Goal: Information Seeking & Learning: Learn about a topic

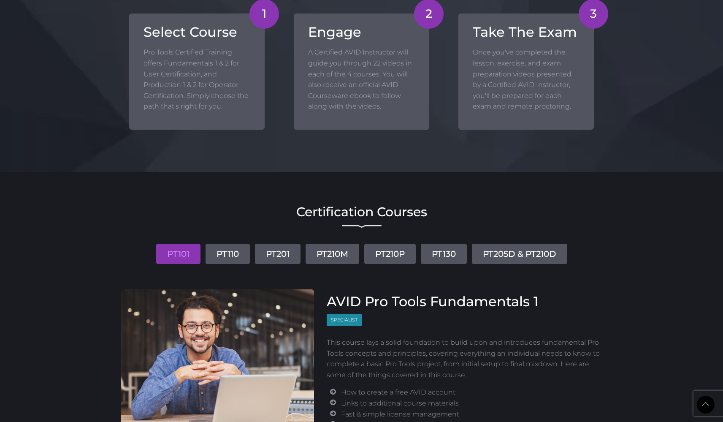
scroll to position [897, 0]
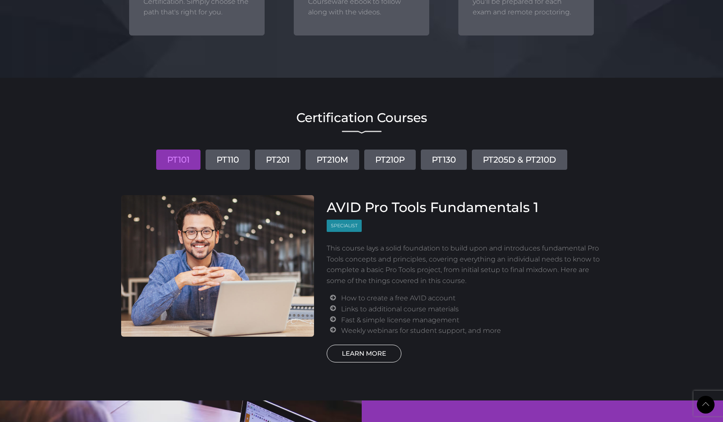
click at [361, 349] on link "LEARN MORE" at bounding box center [364, 353] width 75 height 18
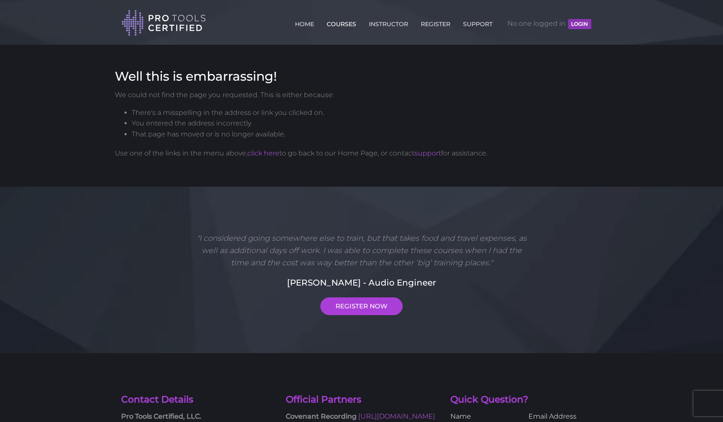
click at [344, 24] on link "COURSES" at bounding box center [342, 23] width 34 height 14
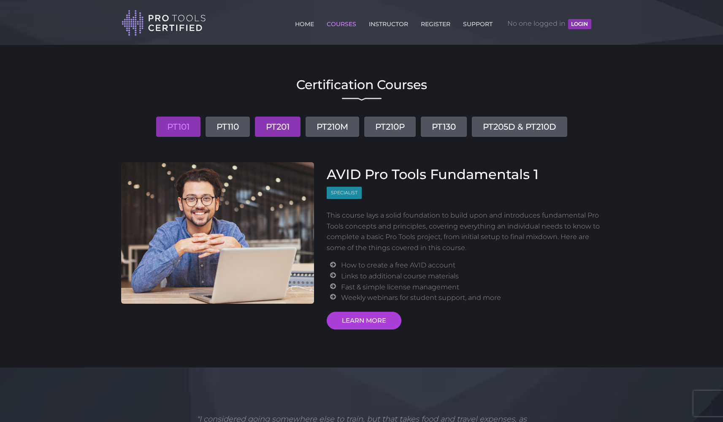
click at [280, 126] on link "PT201" at bounding box center [278, 126] width 46 height 20
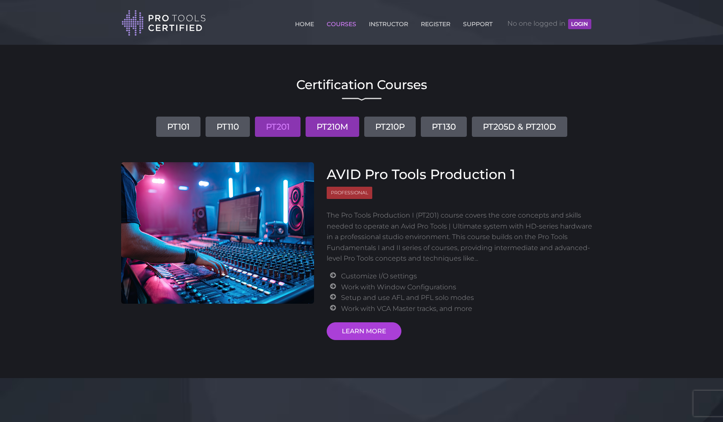
click at [331, 127] on link "PT210M" at bounding box center [333, 126] width 54 height 20
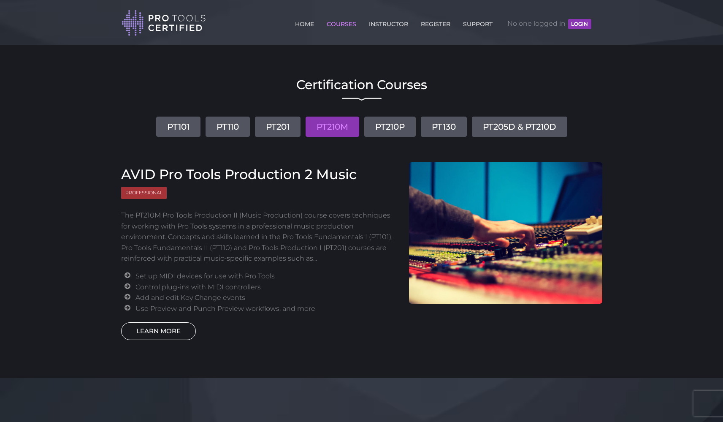
click at [168, 328] on link "LEARN MORE" at bounding box center [158, 331] width 75 height 18
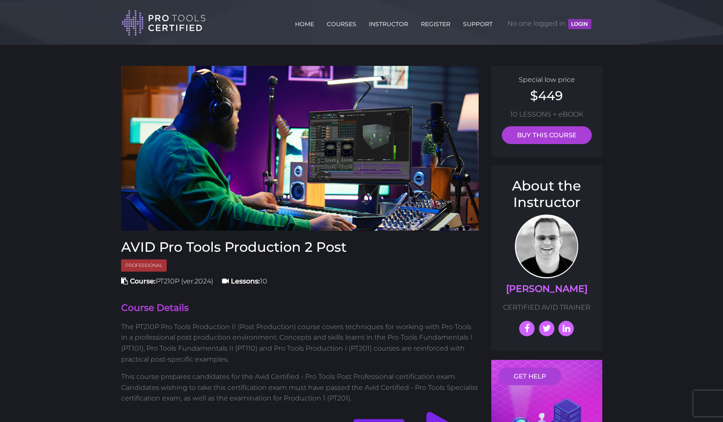
click at [340, 27] on link "COURSES" at bounding box center [342, 23] width 34 height 14
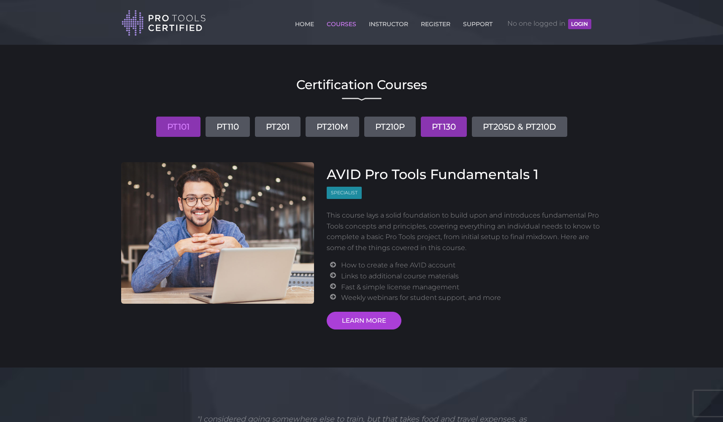
click at [449, 125] on link "PT130" at bounding box center [444, 126] width 46 height 20
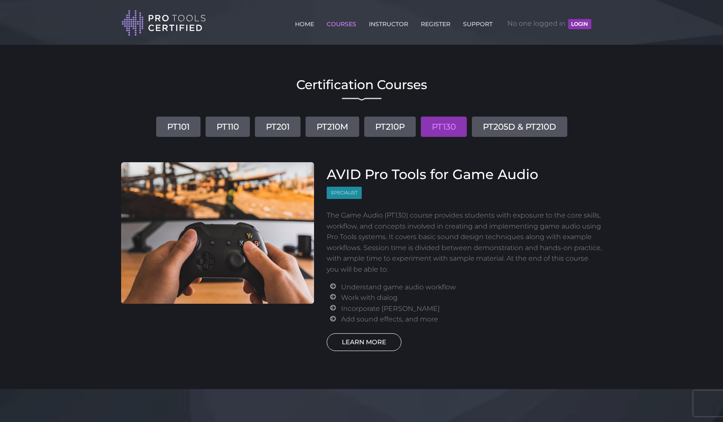
click at [380, 337] on link "LEARN MORE" at bounding box center [364, 342] width 75 height 18
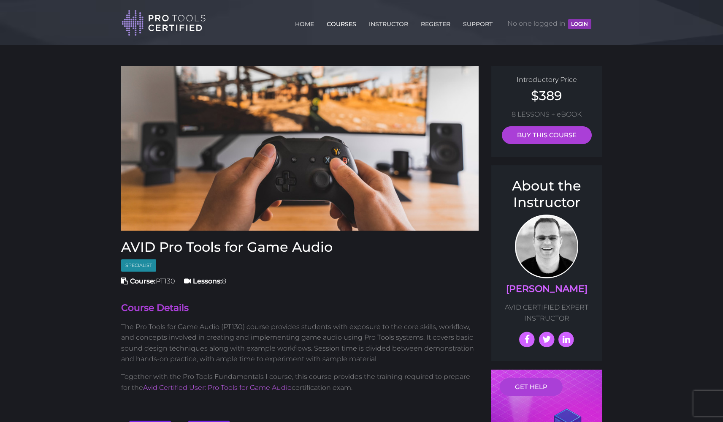
click at [338, 24] on link "COURSES" at bounding box center [342, 23] width 34 height 14
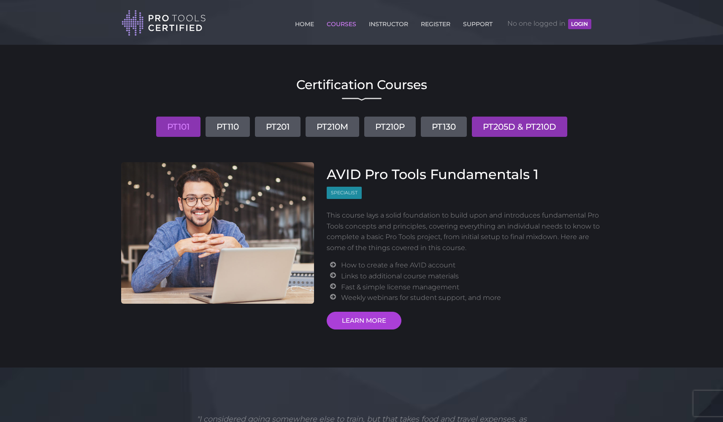
click at [547, 126] on link "PT205D & PT210D" at bounding box center [519, 126] width 95 height 20
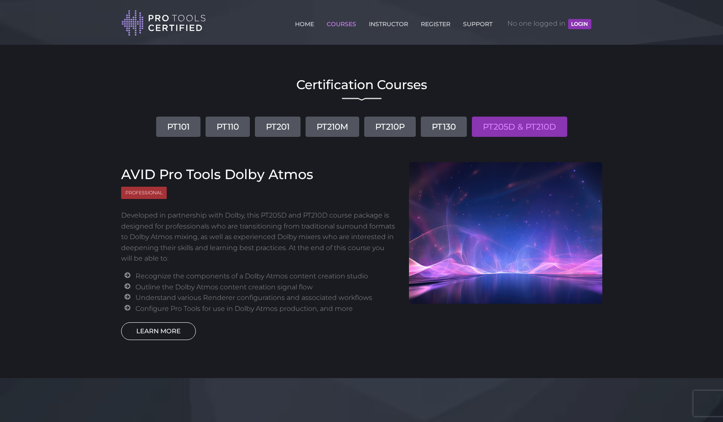
click at [168, 330] on link "LEARN MORE" at bounding box center [158, 331] width 75 height 18
